Goal: Task Accomplishment & Management: Use online tool/utility

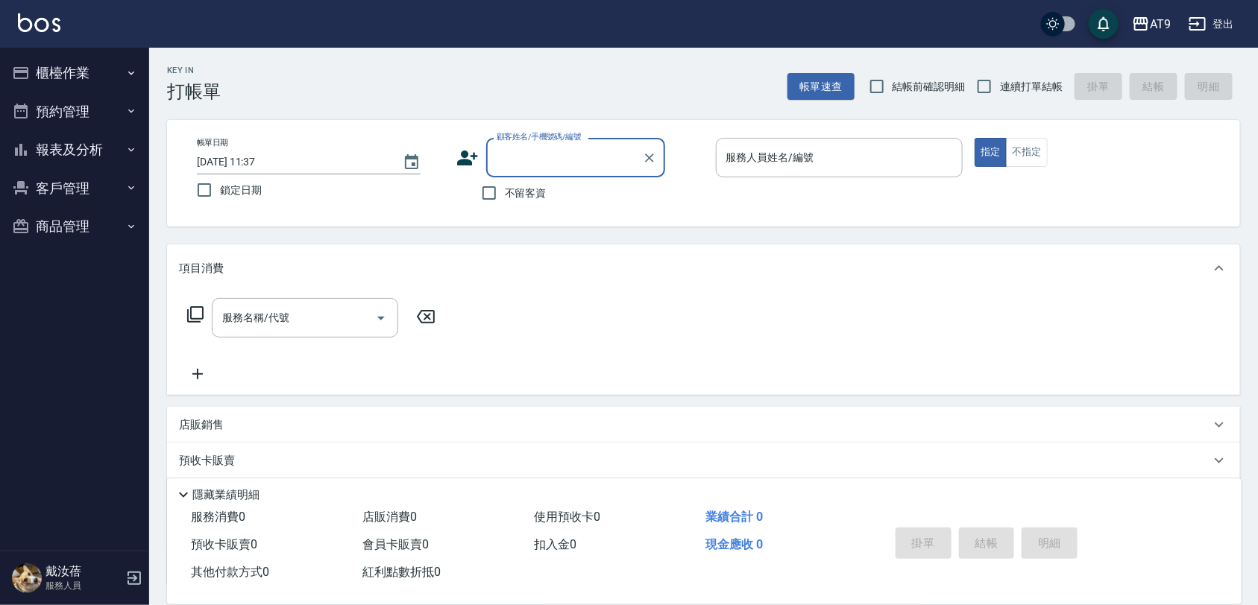
click at [104, 57] on button "櫃檯作業" at bounding box center [74, 73] width 137 height 39
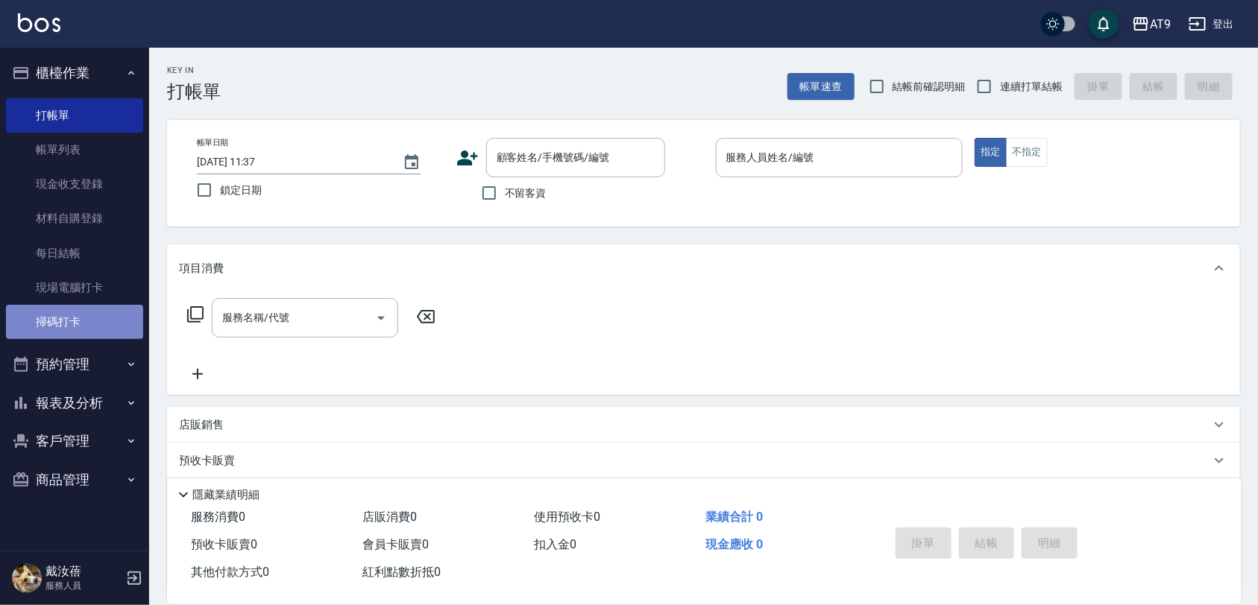
click at [81, 318] on link "掃碼打卡" at bounding box center [74, 322] width 137 height 34
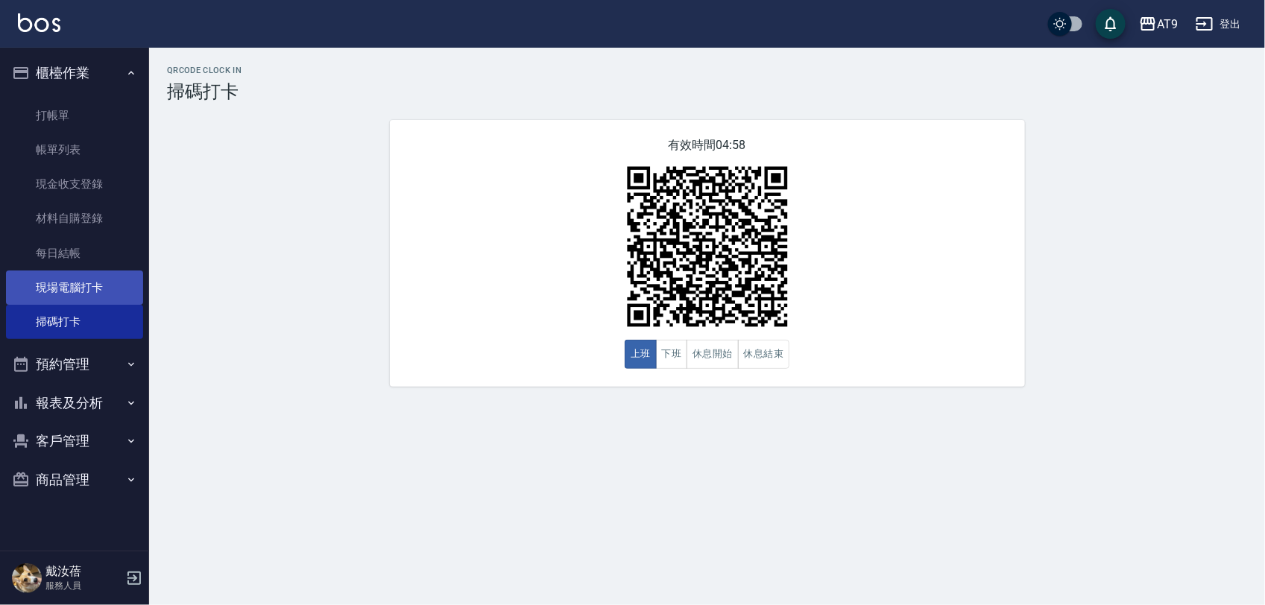
click at [110, 288] on link "現場電腦打卡" at bounding box center [74, 288] width 137 height 34
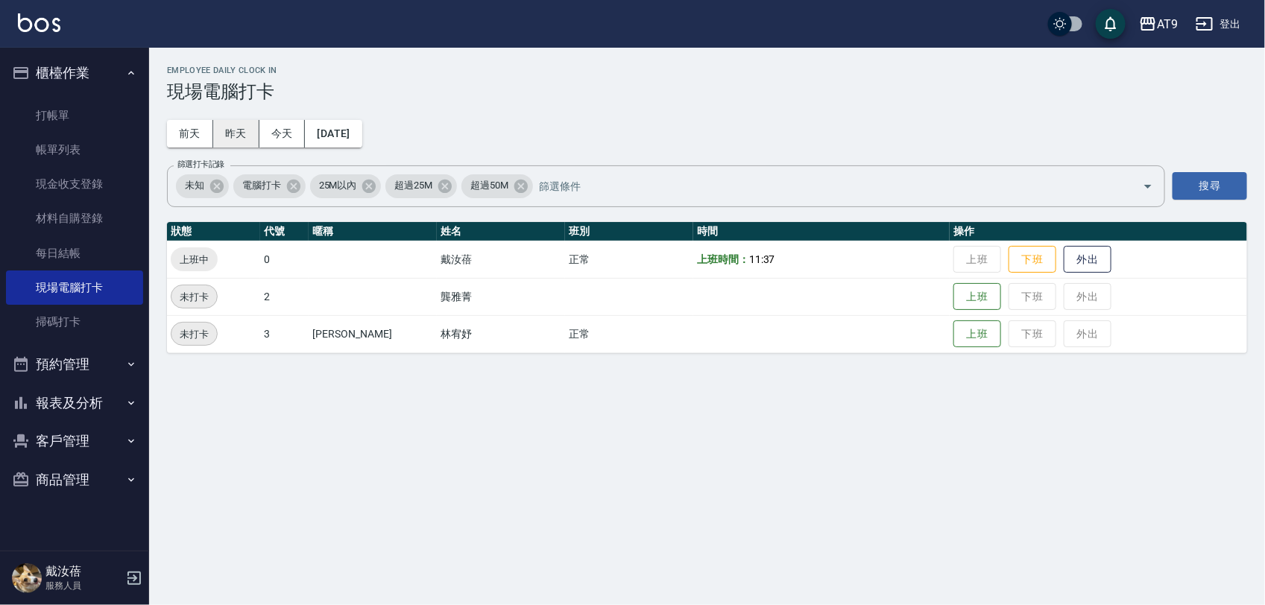
click at [247, 132] on button "昨天" at bounding box center [236, 134] width 46 height 28
click at [184, 136] on button "前天" at bounding box center [190, 134] width 46 height 28
click at [218, 138] on button "昨天" at bounding box center [236, 134] width 46 height 28
click at [300, 125] on div "[DATE] [DATE] [DATE] [DATE]" at bounding box center [264, 134] width 195 height 28
click at [362, 129] on button "[DATE]" at bounding box center [333, 134] width 57 height 28
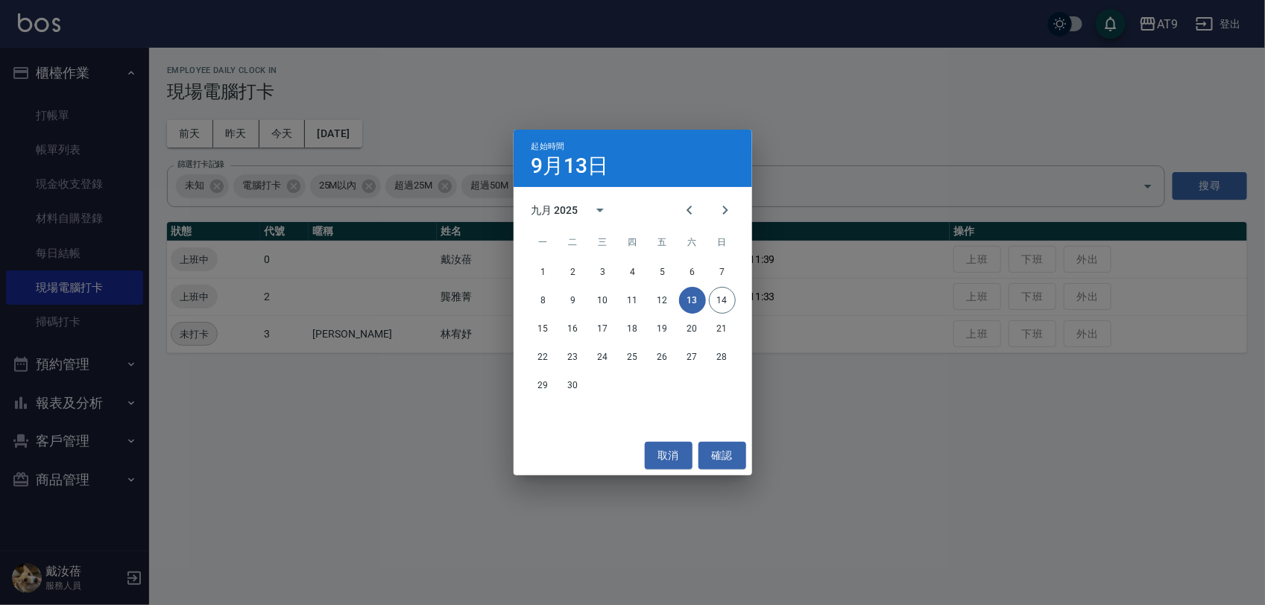
click at [441, 91] on div "起始時間 9月13日 九月 2025 一 二 三 四 五 六 日 1 2 3 4 5 6 7 8 9 10 11 12 13 14 15 16 17 18 1…" at bounding box center [632, 302] width 1265 height 605
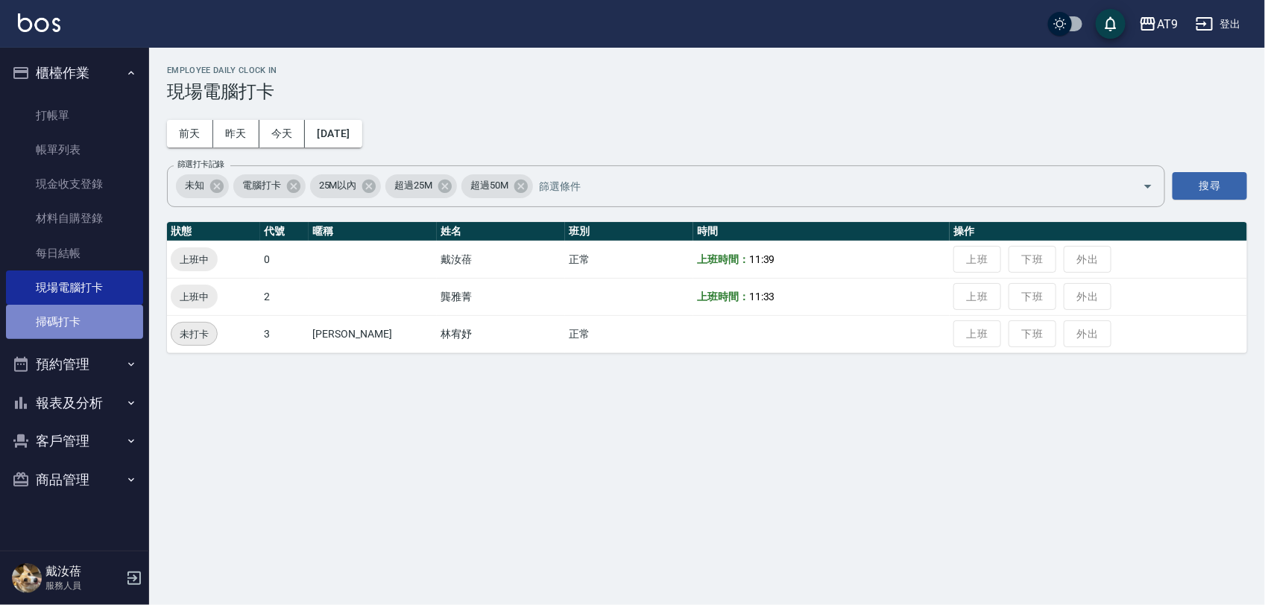
click at [94, 315] on link "掃碼打卡" at bounding box center [74, 322] width 137 height 34
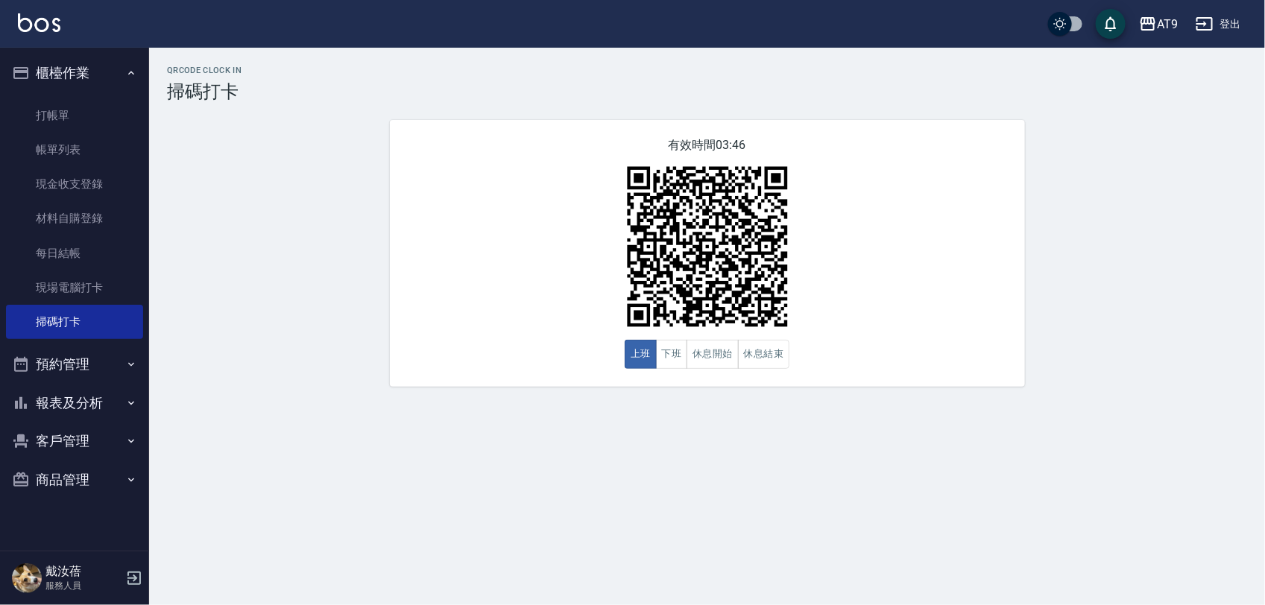
drag, startPoint x: 1124, startPoint y: 0, endPoint x: 886, endPoint y: 333, distance: 408.9
click at [886, 333] on div "有效時間 03:46 上班 下班 休息開始 休息結束" at bounding box center [707, 253] width 635 height 267
drag, startPoint x: 776, startPoint y: 276, endPoint x: 535, endPoint y: 501, distance: 329.7
click at [533, 505] on div "QRcode Clock In 掃碼打卡 有效時間 03:43 上班 下班 休息開始 休息結束" at bounding box center [632, 302] width 1265 height 605
